Goal: Transaction & Acquisition: Download file/media

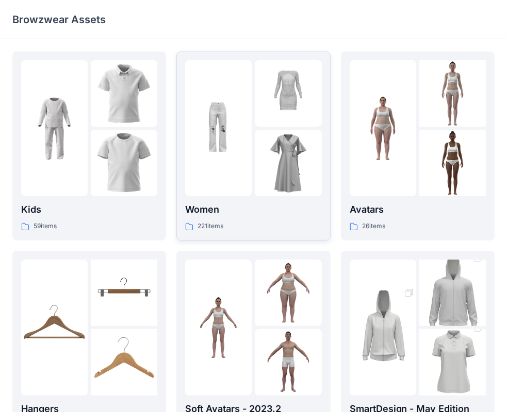
click at [258, 147] on img at bounding box center [288, 163] width 66 height 66
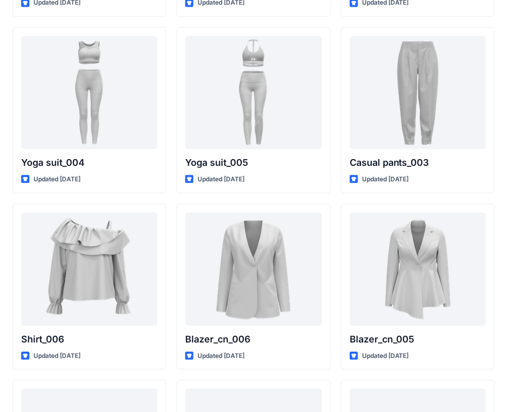
scroll to position [5849, 0]
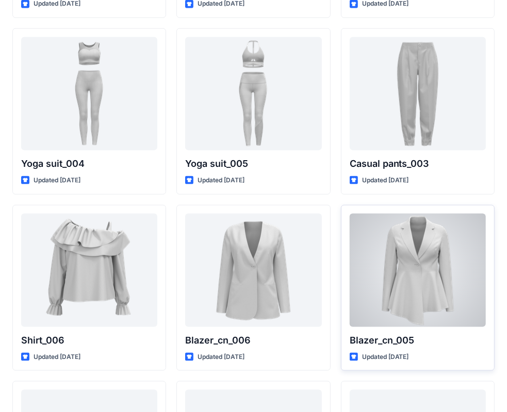
click at [420, 282] on div at bounding box center [417, 270] width 136 height 113
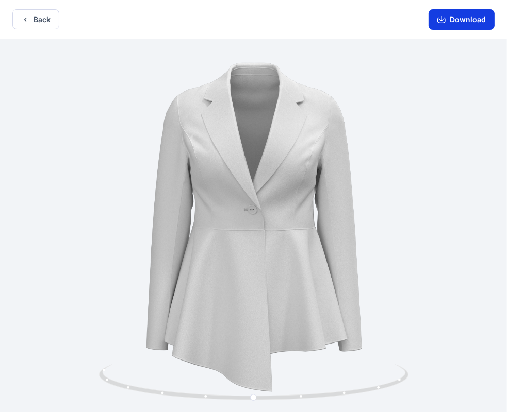
click at [463, 18] on button "Download" at bounding box center [461, 19] width 66 height 21
click at [457, 22] on button "Download" at bounding box center [461, 19] width 66 height 21
click at [43, 19] on button "Back" at bounding box center [35, 19] width 47 height 20
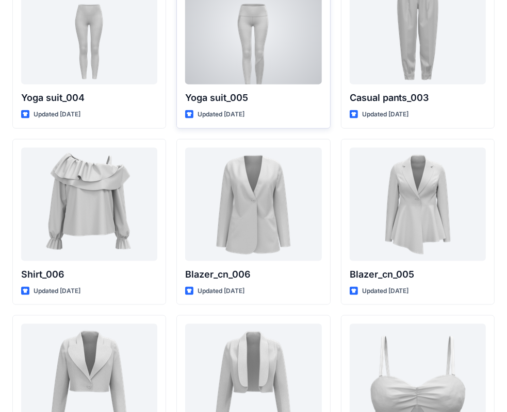
scroll to position [5913, 0]
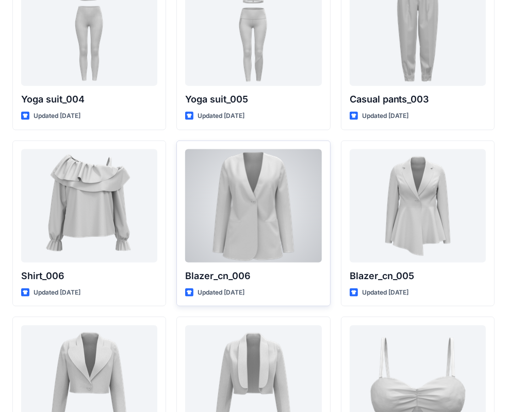
click at [249, 209] on div at bounding box center [253, 205] width 136 height 113
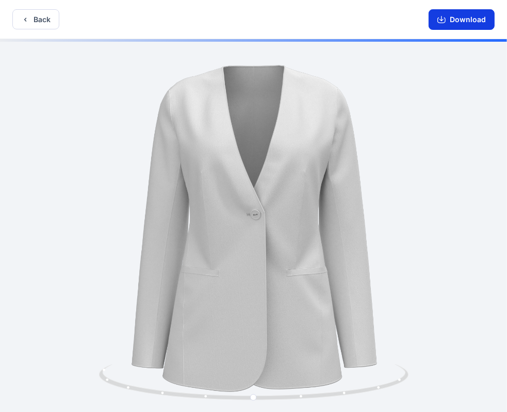
click at [458, 21] on button "Download" at bounding box center [461, 19] width 66 height 21
